Goal: Entertainment & Leisure: Consume media (video, audio)

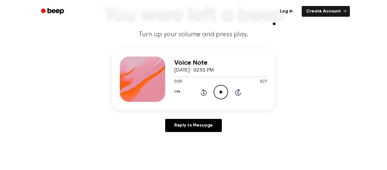
scroll to position [43, 0]
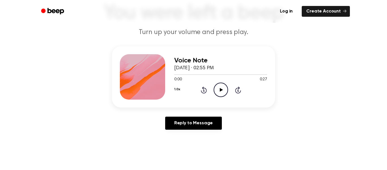
click at [222, 89] on icon "Play Audio" at bounding box center [221, 89] width 14 height 14
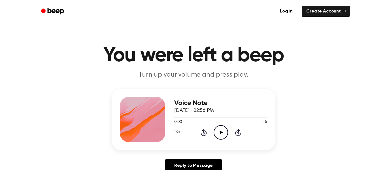
click at [220, 137] on icon "Play Audio" at bounding box center [221, 132] width 14 height 14
click at [245, 117] on div at bounding box center [214, 117] width 80 height 1
click at [215, 130] on icon "Play Audio" at bounding box center [221, 132] width 14 height 14
click at [219, 118] on div at bounding box center [220, 117] width 93 height 5
click at [227, 133] on icon "Play Audio" at bounding box center [221, 132] width 14 height 14
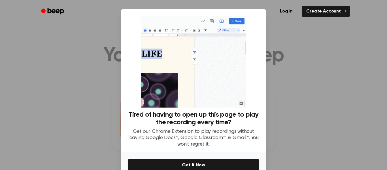
click at [286, 58] on div at bounding box center [193, 85] width 387 height 170
click at [268, 126] on div at bounding box center [193, 85] width 387 height 170
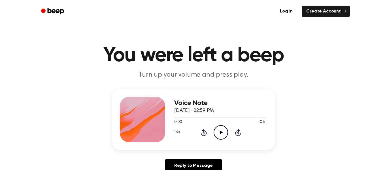
click at [217, 129] on icon "Play Audio" at bounding box center [221, 132] width 14 height 14
click at [217, 131] on icon "Pause Audio" at bounding box center [221, 132] width 14 height 14
drag, startPoint x: 185, startPoint y: 118, endPoint x: 175, endPoint y: 118, distance: 9.4
click at [175, 118] on div at bounding box center [220, 117] width 93 height 5
click at [245, 114] on div "Voice Note [DATE] · 02:59 PM" at bounding box center [220, 106] width 93 height 15
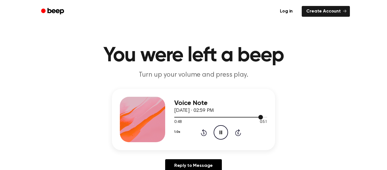
click at [242, 115] on div at bounding box center [220, 117] width 93 height 5
drag, startPoint x: 180, startPoint y: 118, endPoint x: 169, endPoint y: 117, distance: 10.6
click at [169, 117] on div "Voice Note October 1, 2025 · 03:01 PM 0:11 0:54 Your browser does not support t…" at bounding box center [193, 119] width 163 height 61
click at [177, 117] on div at bounding box center [184, 117] width 20 height 1
